Goal: Use online tool/utility: Utilize a website feature to perform a specific function

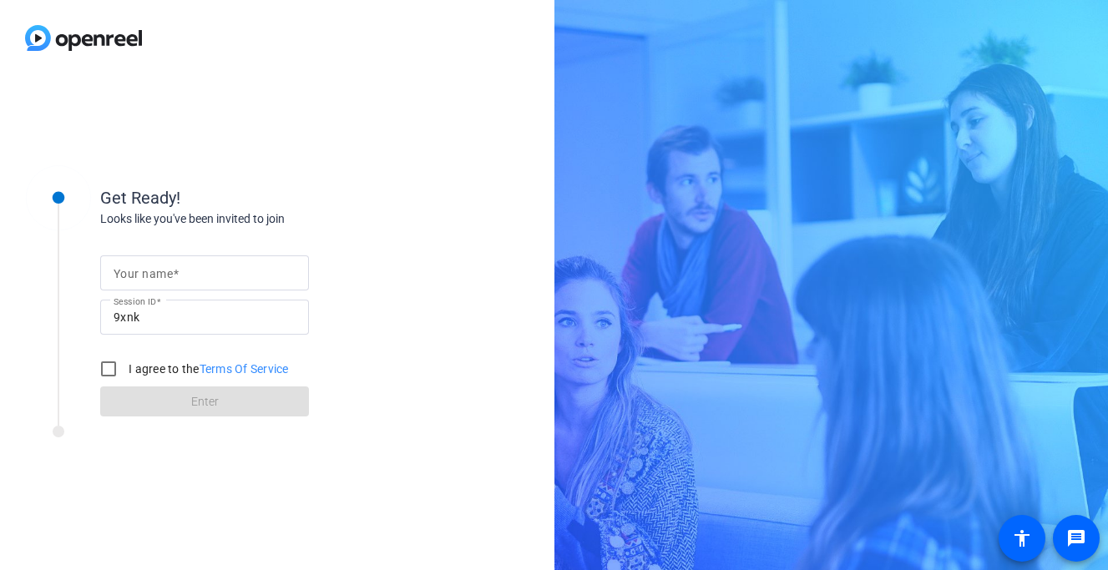
click at [220, 271] on input "Your name" at bounding box center [205, 273] width 182 height 20
type input "[PERSON_NAME]"
click at [112, 374] on input "I agree to the Terms Of Service" at bounding box center [108, 368] width 33 height 33
checkbox input "true"
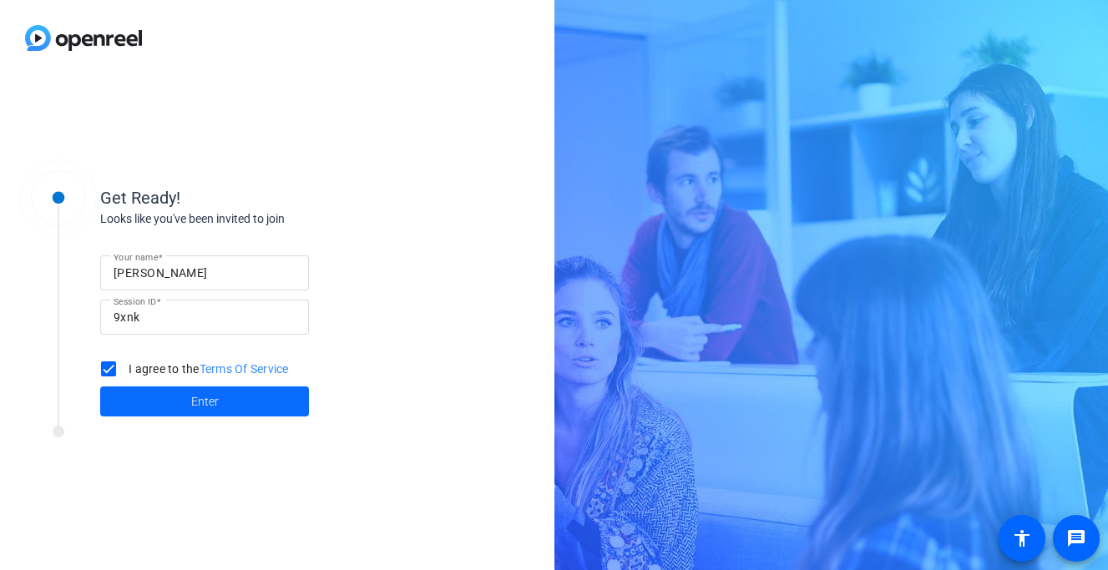
click at [163, 387] on span at bounding box center [204, 402] width 209 height 40
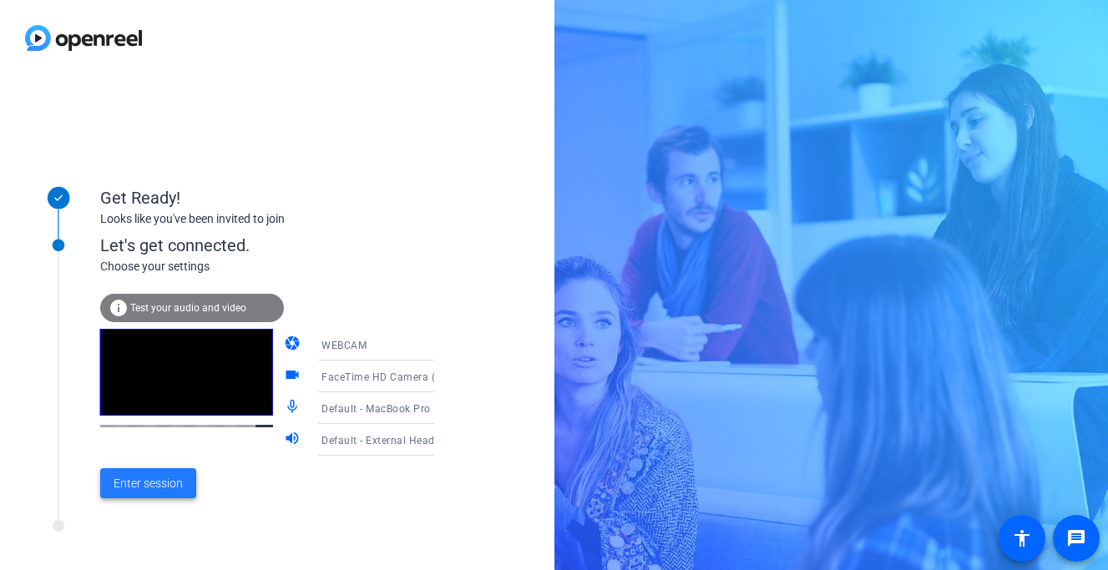
click at [165, 487] on span "Enter session" at bounding box center [148, 484] width 69 height 18
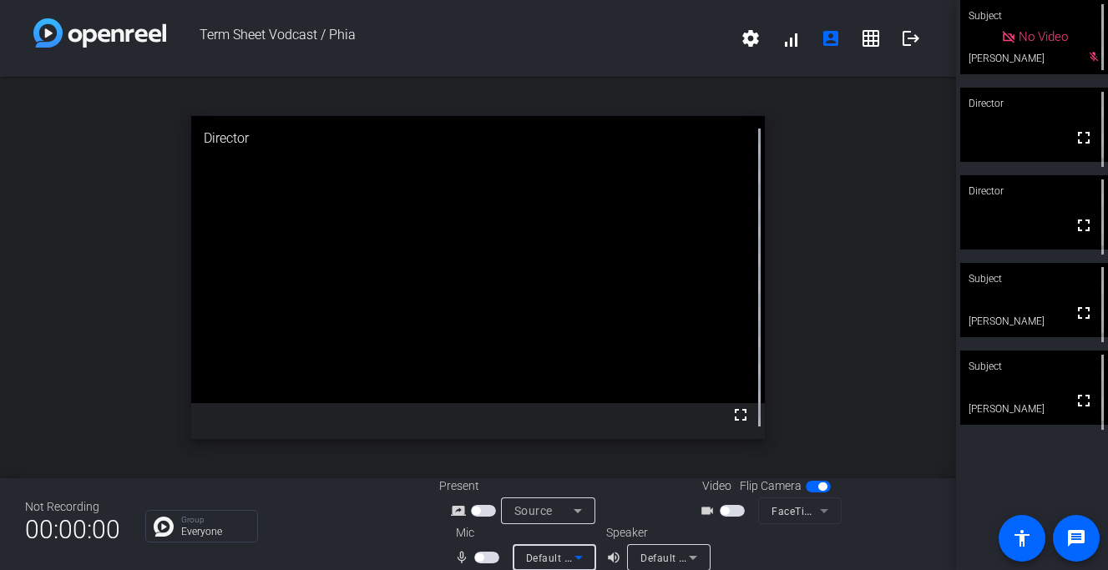
click at [559, 555] on span "Default - MacBook Pro Microphone (Built-in)" at bounding box center [633, 557] width 215 height 13
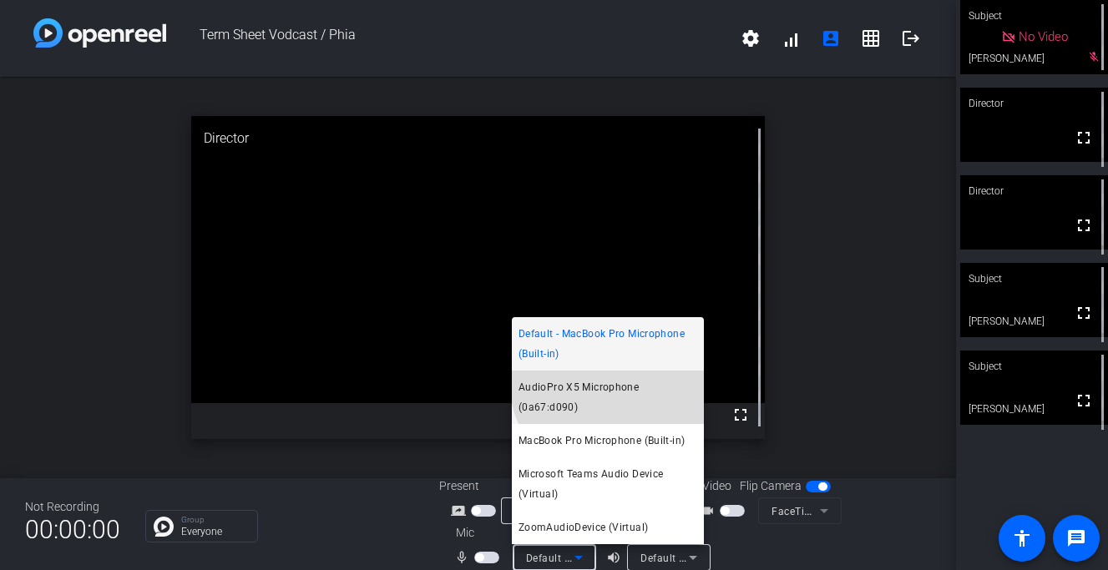
click at [617, 401] on span "AudioPro X5 Microphone (0a67:d090)" at bounding box center [608, 397] width 179 height 40
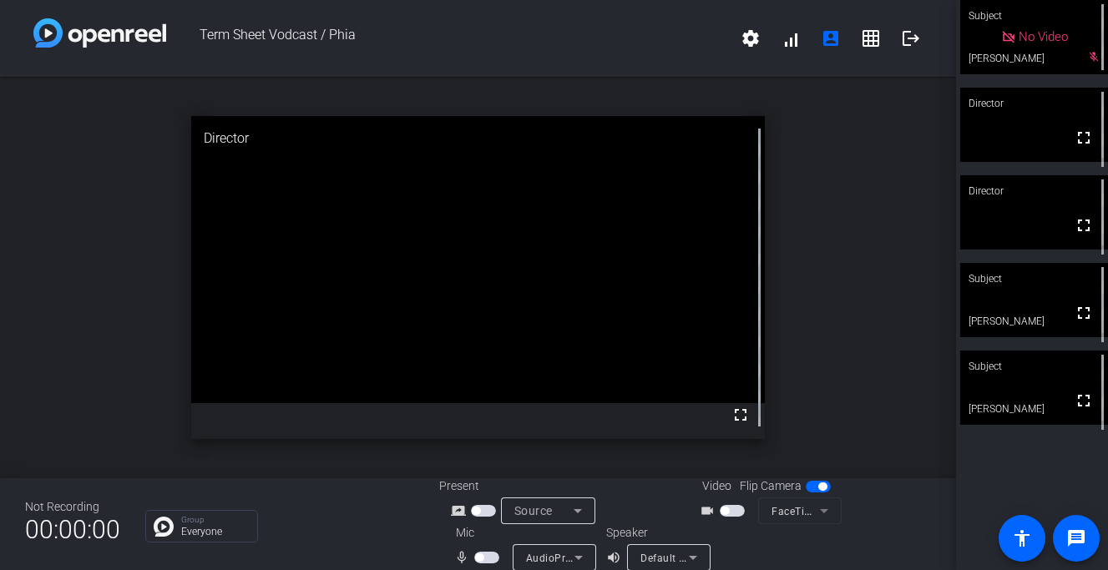
click at [732, 500] on div "videocam_outline FaceTime HD Camera (1C1C:B782)" at bounding box center [769, 511] width 167 height 27
click at [734, 515] on span "button" at bounding box center [732, 511] width 25 height 12
click at [484, 562] on span "button" at bounding box center [486, 558] width 25 height 12
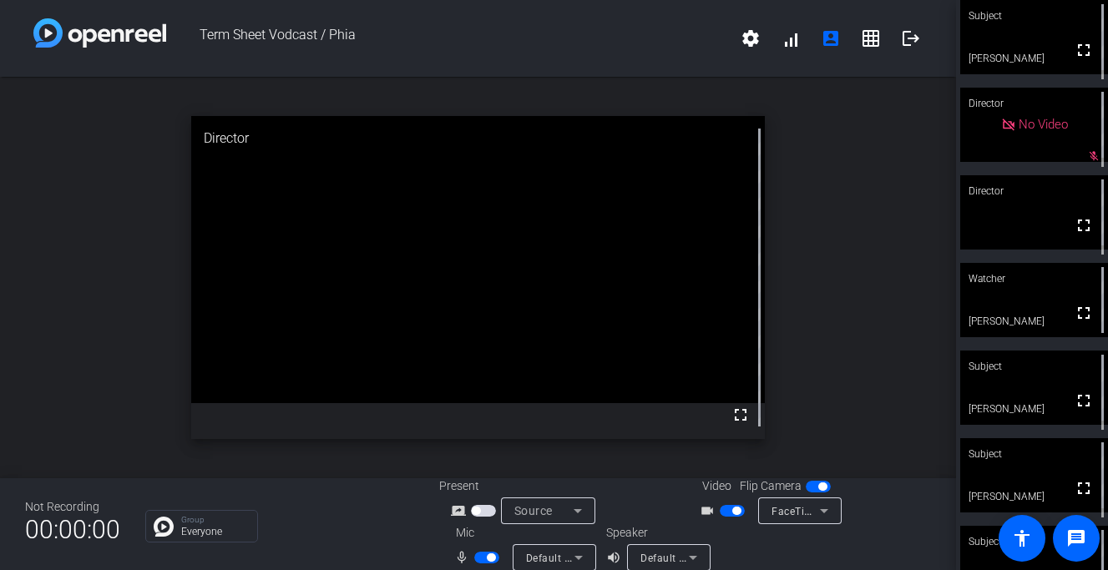
scroll to position [19, 0]
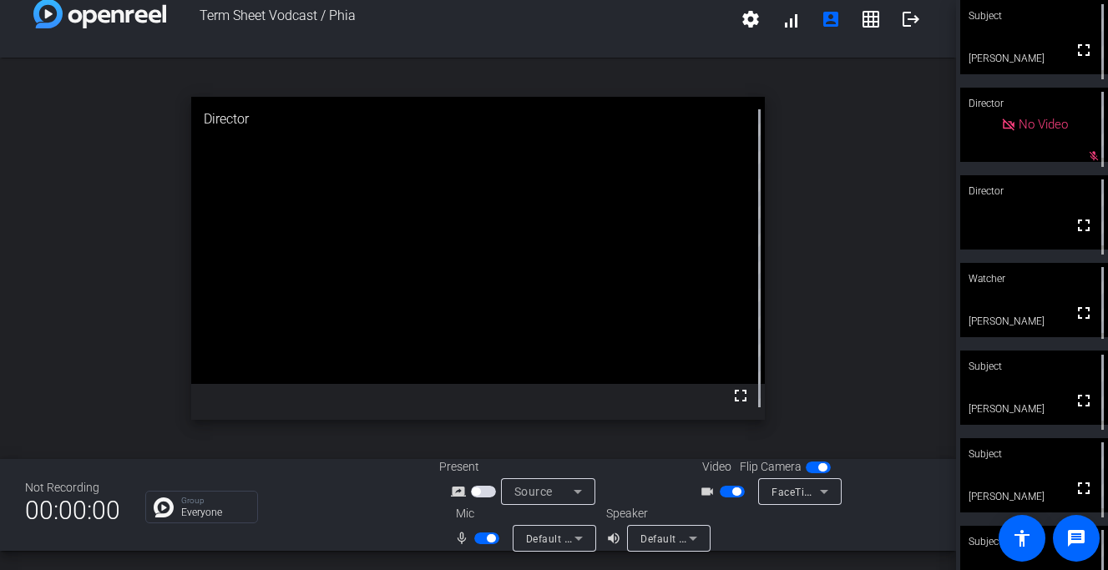
click at [548, 540] on span "Default - External Microphone (Built-in)" at bounding box center [621, 538] width 190 height 13
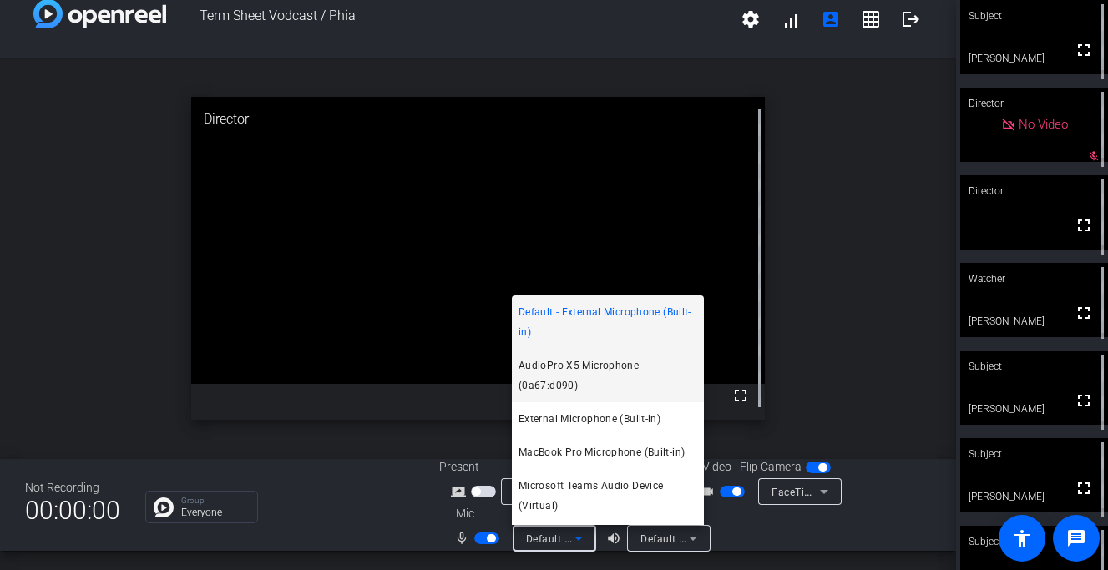
click at [599, 356] on span "AudioPro X5 Microphone (0a67:d090)" at bounding box center [608, 376] width 179 height 40
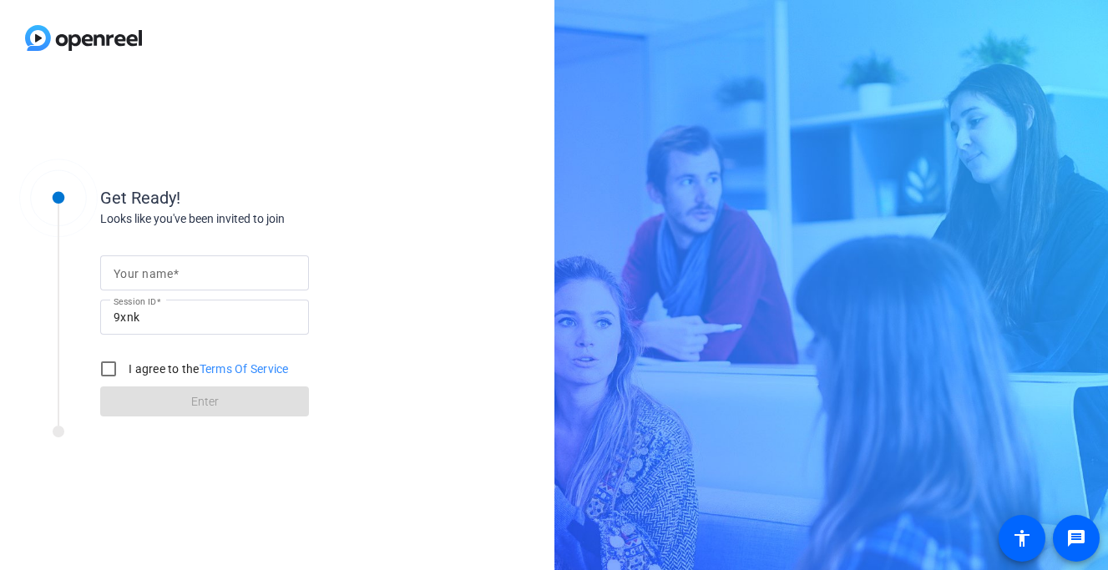
click at [230, 271] on input "Your name" at bounding box center [205, 273] width 182 height 20
type input "[PERSON_NAME]"
click at [112, 362] on input "I agree to the Terms Of Service" at bounding box center [108, 368] width 33 height 33
checkbox input "true"
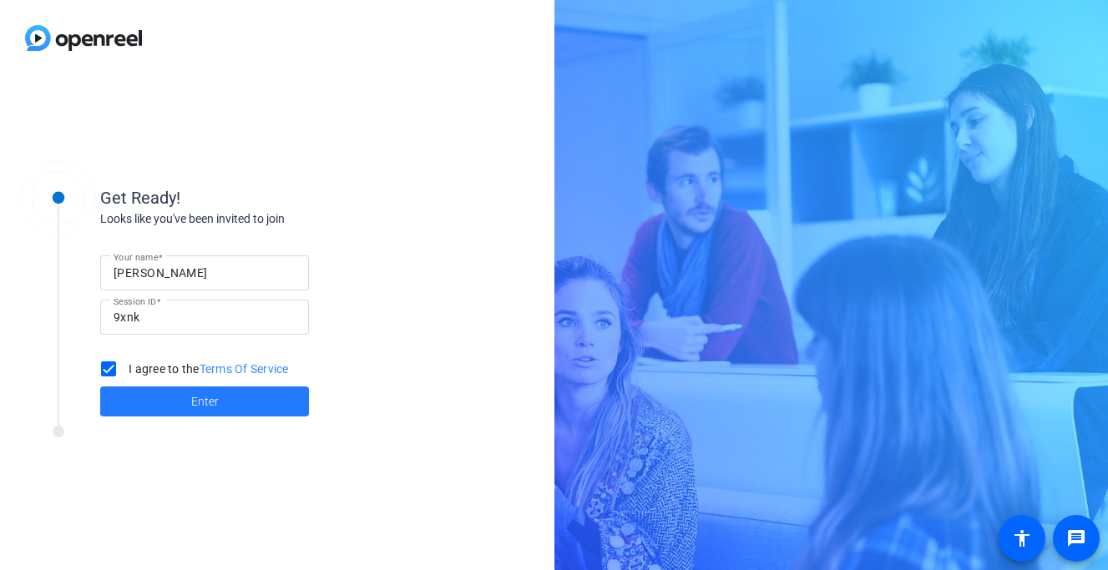
click at [133, 392] on span at bounding box center [204, 402] width 209 height 40
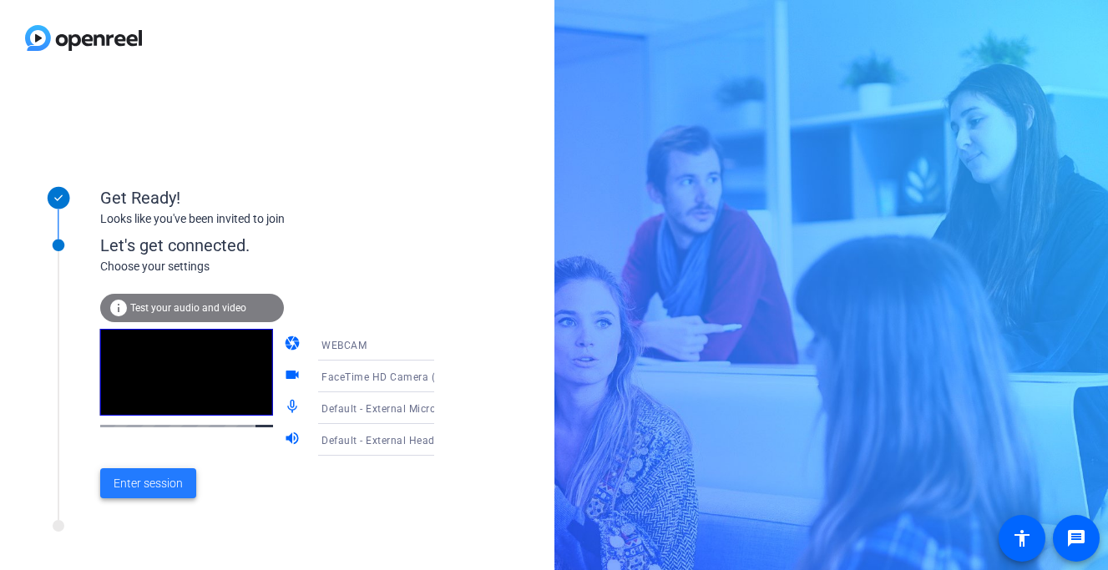
click at [151, 489] on span "Enter session" at bounding box center [148, 484] width 69 height 18
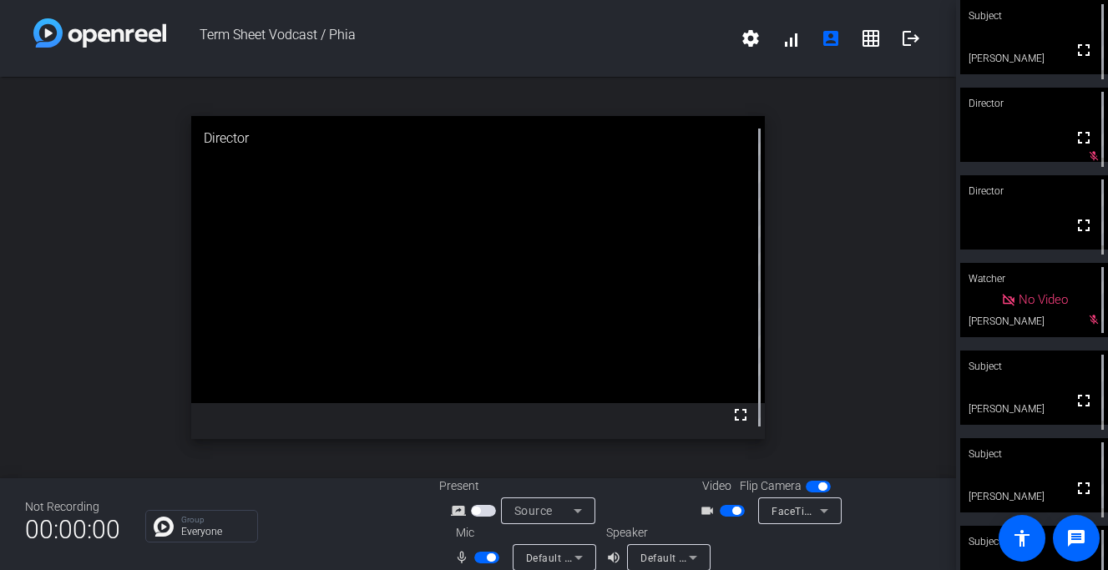
scroll to position [19, 0]
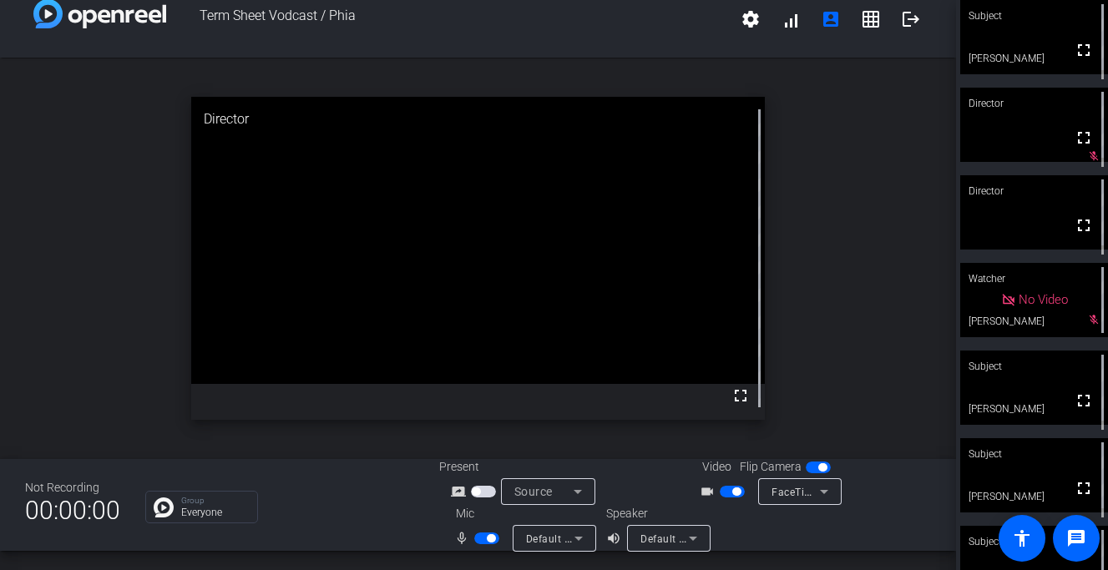
click at [566, 541] on span "Default - External Microphone (Built-in)" at bounding box center [621, 538] width 190 height 13
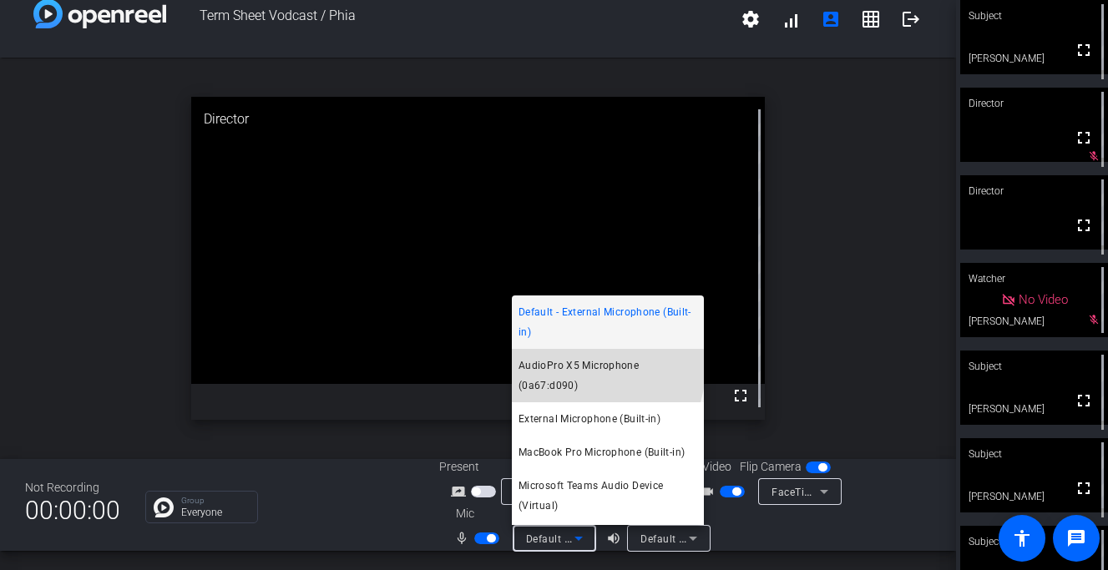
click at [594, 369] on span "AudioPro X5 Microphone (0a67:d090)" at bounding box center [608, 376] width 179 height 40
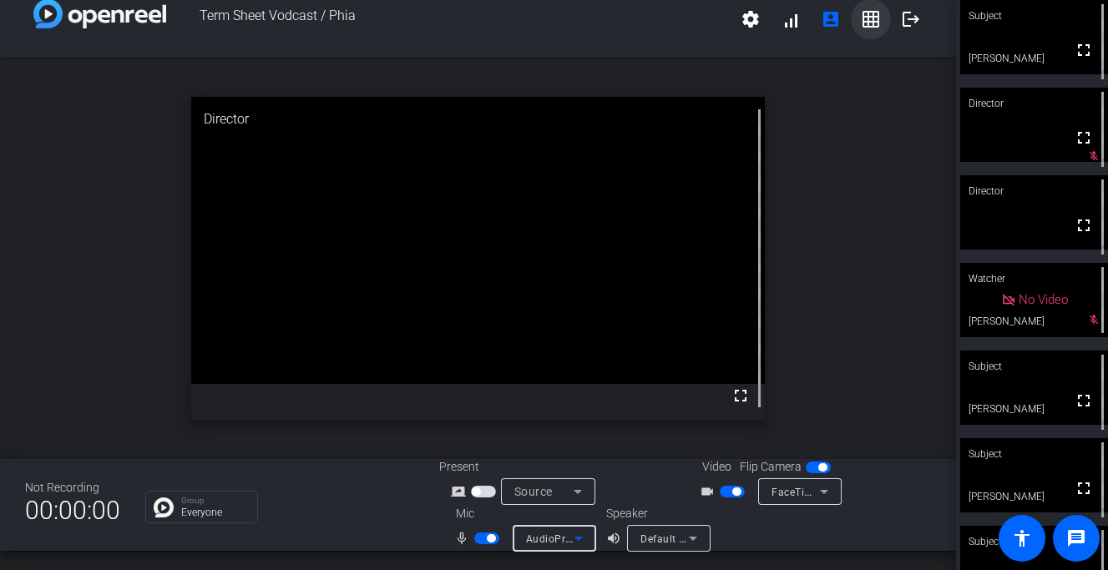
click at [877, 23] on mat-icon "grid_on" at bounding box center [871, 19] width 20 height 20
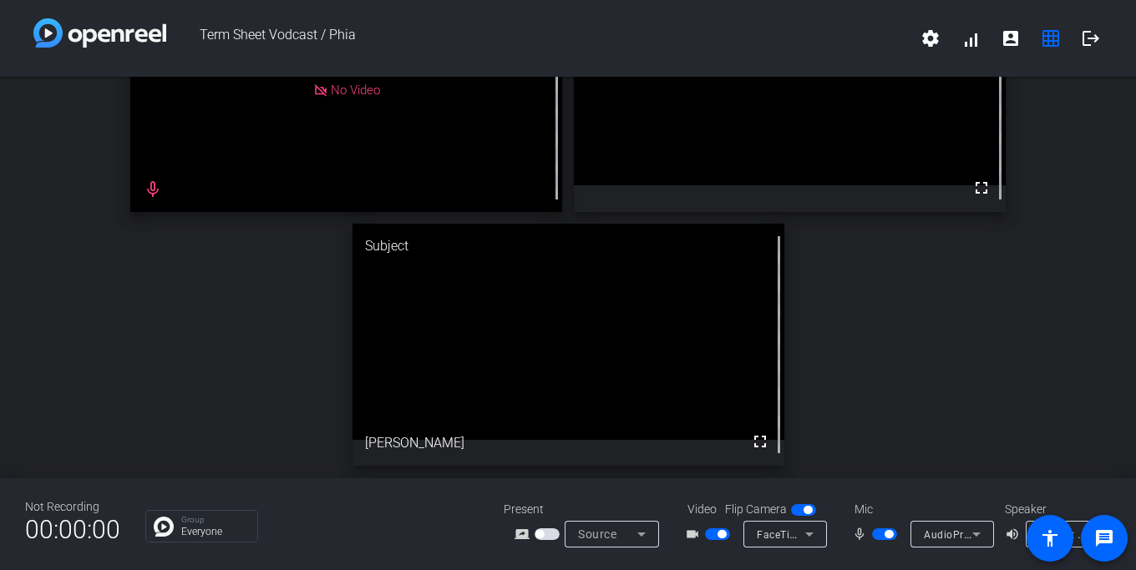
scroll to position [23, 0]
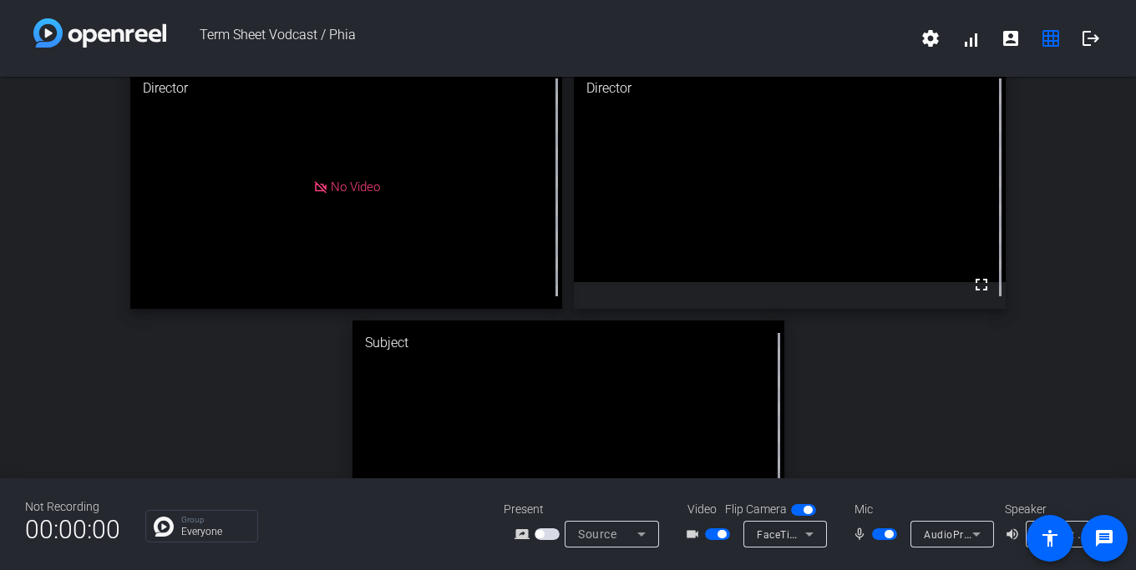
click at [124, 395] on div "Director No Video Director fullscreen Subject fullscreen Allie Garfinkle" at bounding box center [568, 314] width 1136 height 522
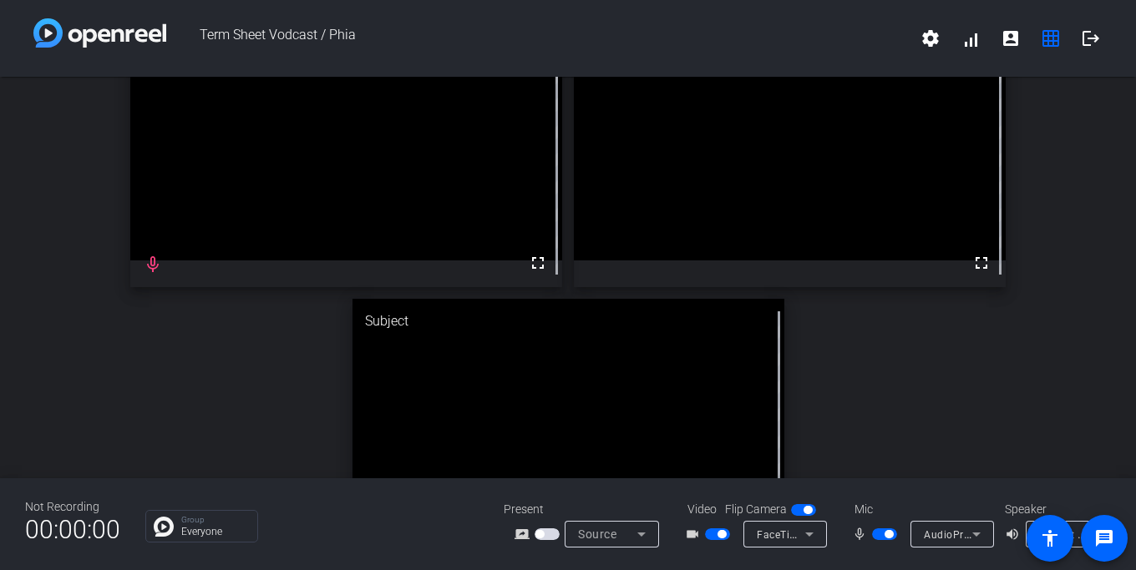
scroll to position [38, 0]
